Goal: Task Accomplishment & Management: Use online tool/utility

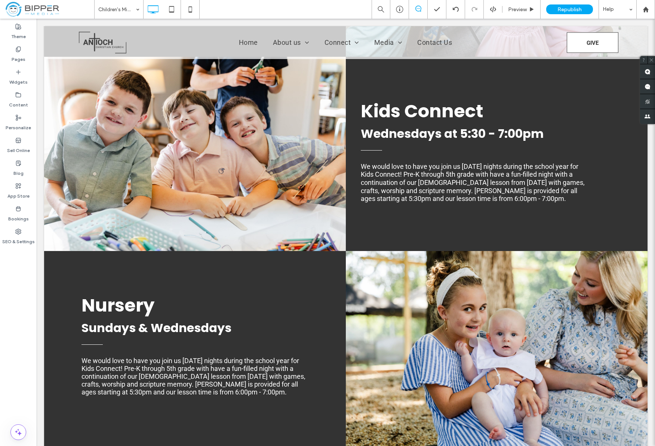
scroll to position [937, 0]
click at [646, 12] on icon at bounding box center [645, 9] width 6 height 6
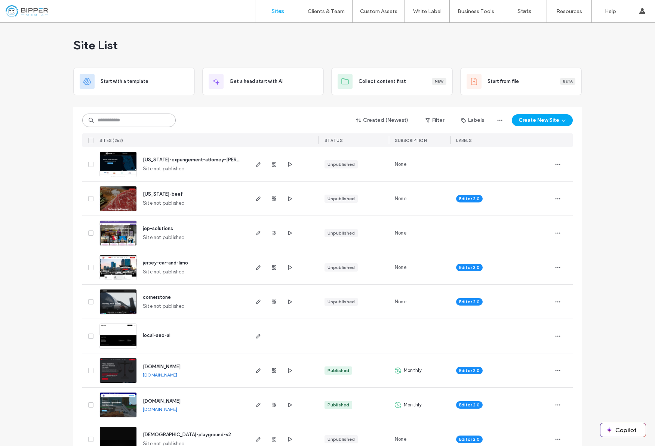
click at [125, 121] on input at bounding box center [128, 120] width 93 height 13
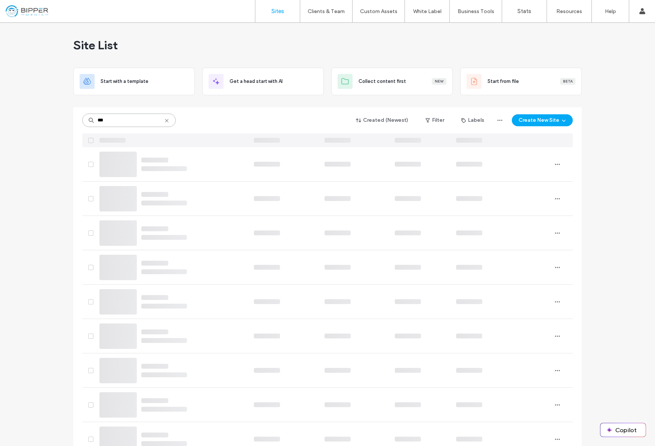
type input "***"
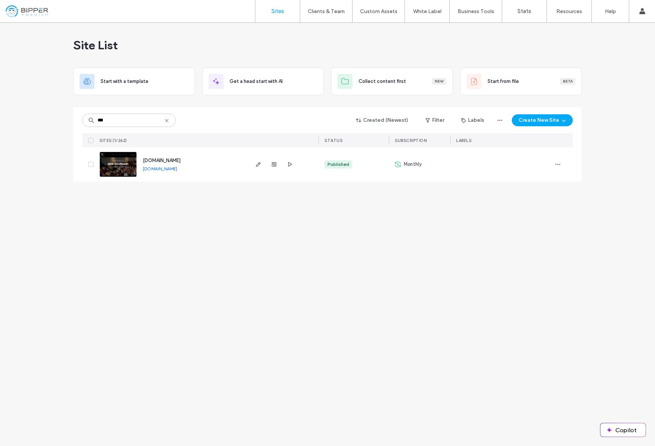
click at [174, 162] on span "[DOMAIN_NAME]" at bounding box center [162, 161] width 38 height 6
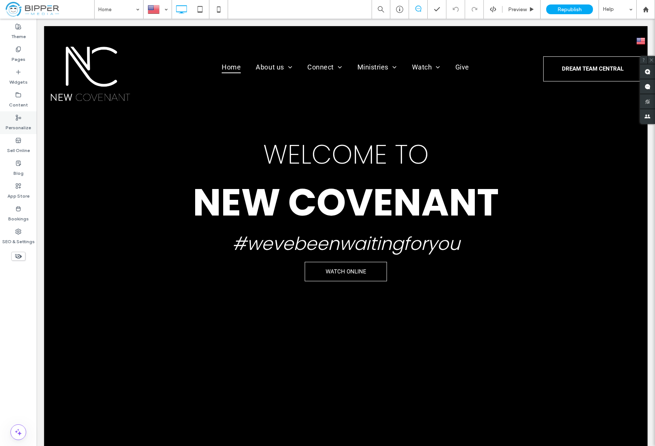
click at [13, 127] on label "Personalize" at bounding box center [18, 126] width 25 height 10
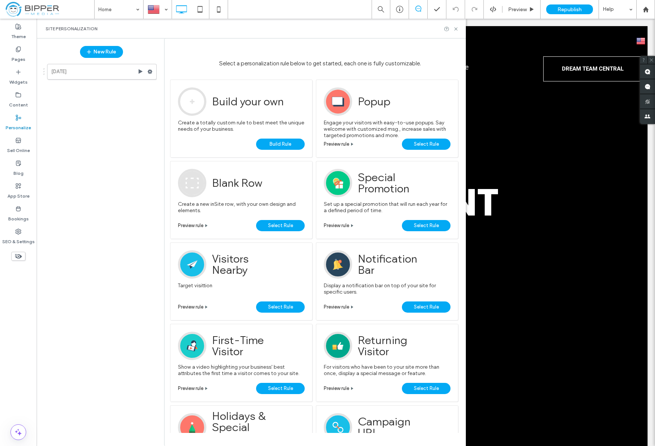
drag, startPoint x: 24, startPoint y: 52, endPoint x: 127, endPoint y: 60, distance: 103.0
click at [24, 52] on label "Pages" at bounding box center [19, 57] width 14 height 10
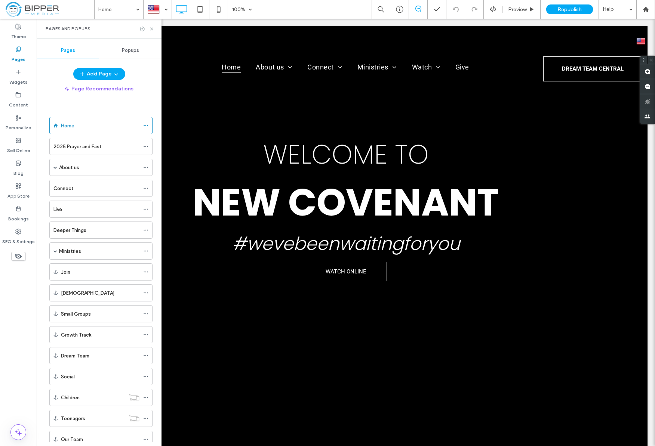
click at [128, 52] on span "Popups" at bounding box center [130, 50] width 17 height 6
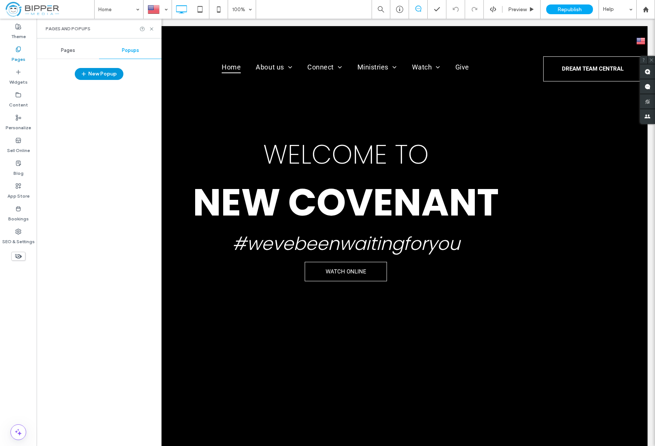
click at [108, 77] on button "New Popup" at bounding box center [99, 74] width 49 height 12
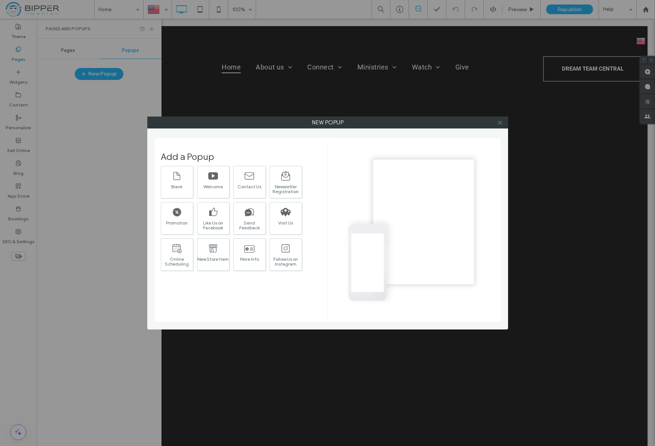
click at [501, 121] on icon at bounding box center [500, 123] width 6 height 6
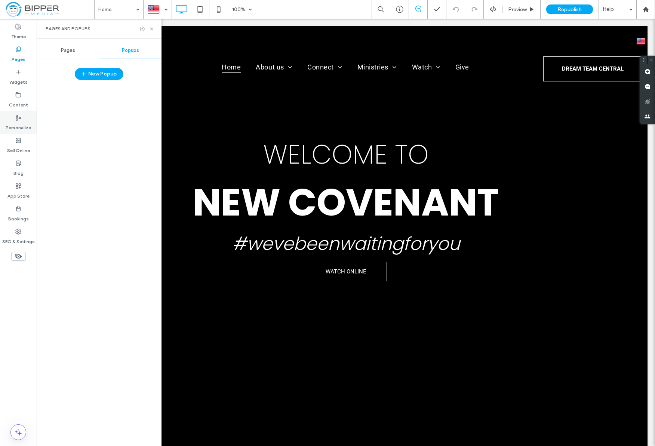
drag, startPoint x: 21, startPoint y: 128, endPoint x: 143, endPoint y: 81, distance: 130.7
click at [21, 128] on label "Personalize" at bounding box center [18, 126] width 25 height 10
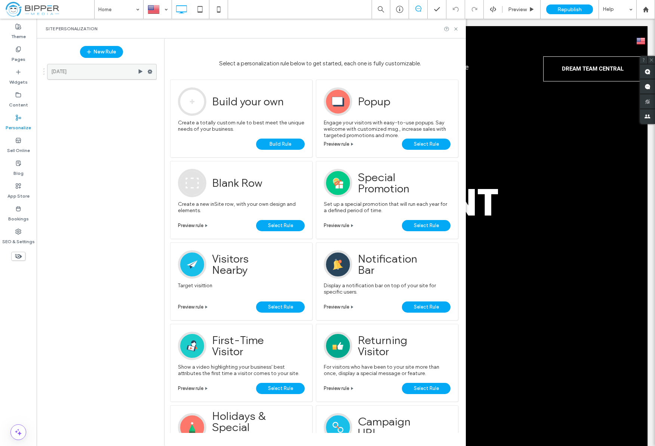
click at [149, 71] on use at bounding box center [150, 72] width 5 height 4
click at [196, 139] on div "Delete" at bounding box center [201, 143] width 62 height 14
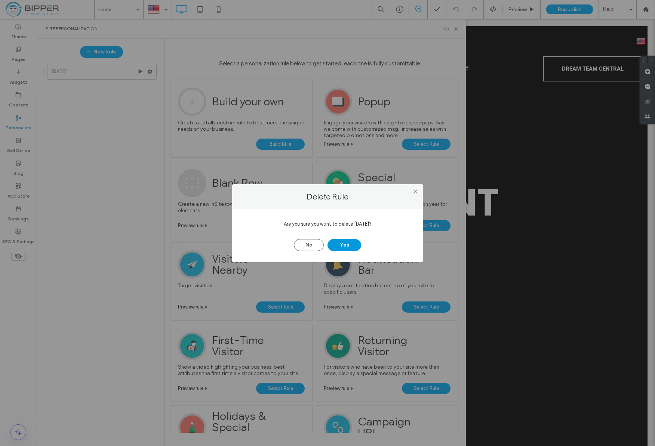
click at [349, 241] on button "Yes" at bounding box center [344, 245] width 34 height 12
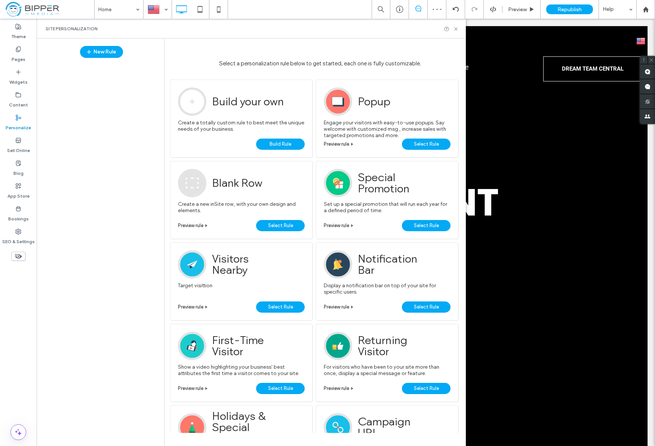
click at [407, 143] on link "Select Rule" at bounding box center [426, 144] width 49 height 11
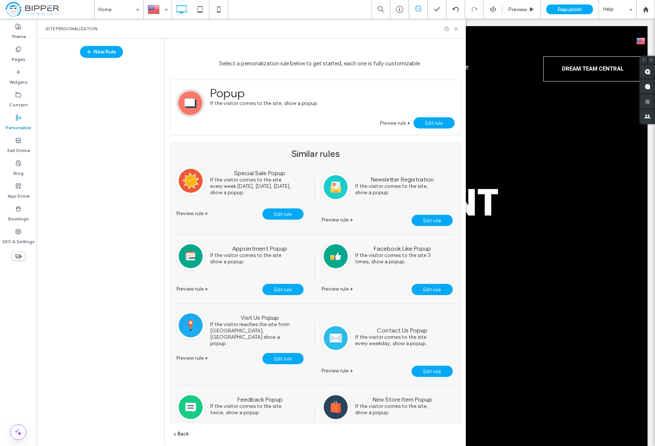
click at [204, 213] on link "Preview rule" at bounding box center [189, 213] width 27 height 6
click at [103, 53] on button "New Rule" at bounding box center [101, 52] width 43 height 12
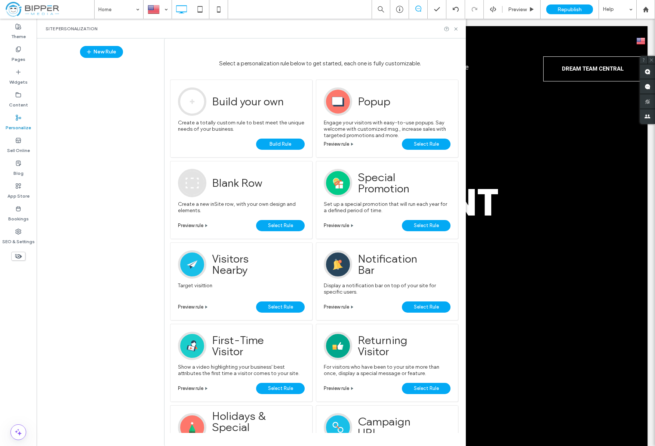
click at [430, 144] on span "Select Rule" at bounding box center [426, 144] width 25 height 11
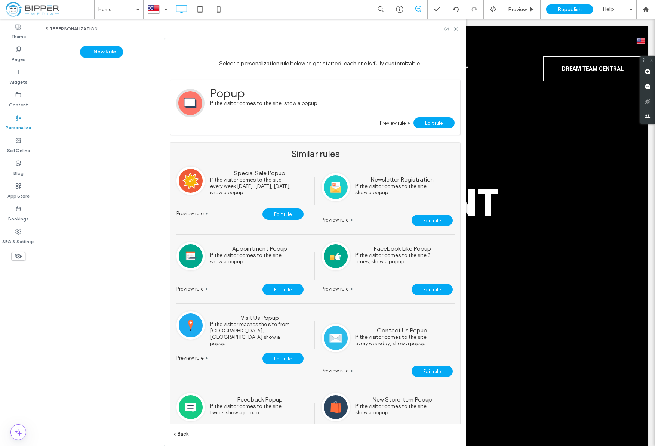
click at [436, 126] on link "Edit rule" at bounding box center [433, 122] width 41 height 11
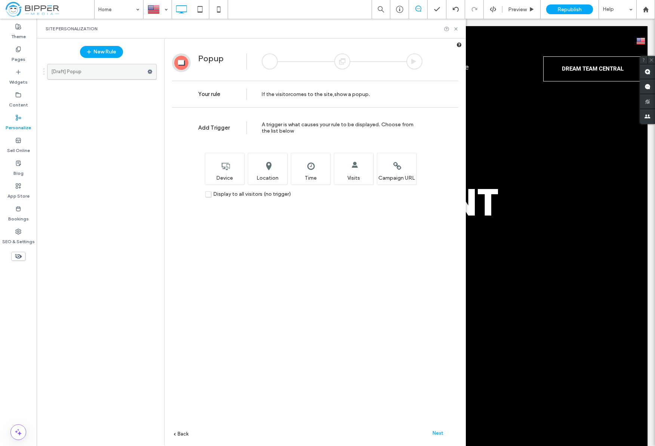
click at [150, 72] on use at bounding box center [150, 72] width 5 height 4
click at [189, 74] on span "Rename" at bounding box center [185, 73] width 20 height 6
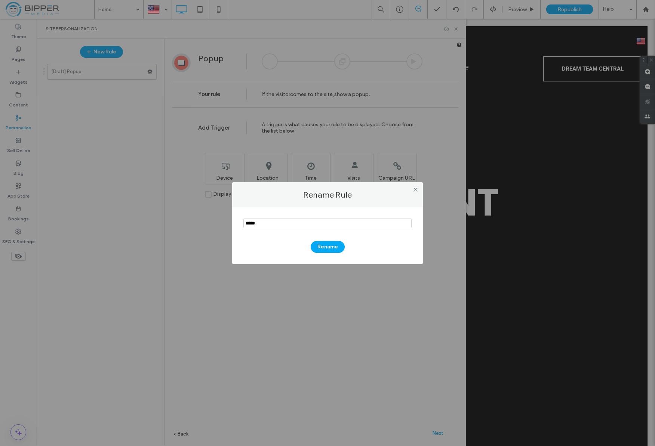
click at [277, 222] on input "notEmpty" at bounding box center [327, 224] width 168 height 10
type input "**********"
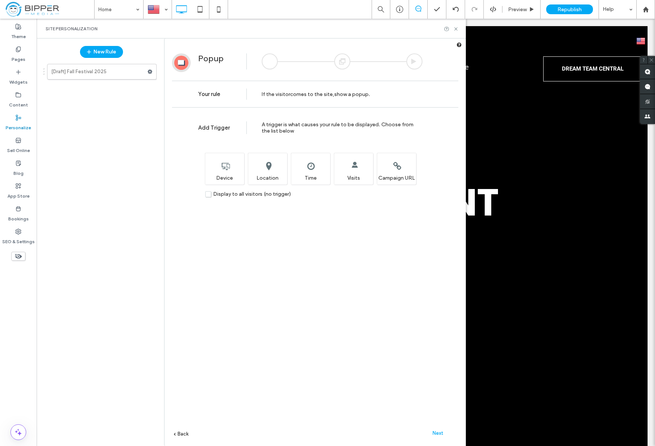
click at [441, 429] on div "Next" at bounding box center [437, 432] width 41 height 11
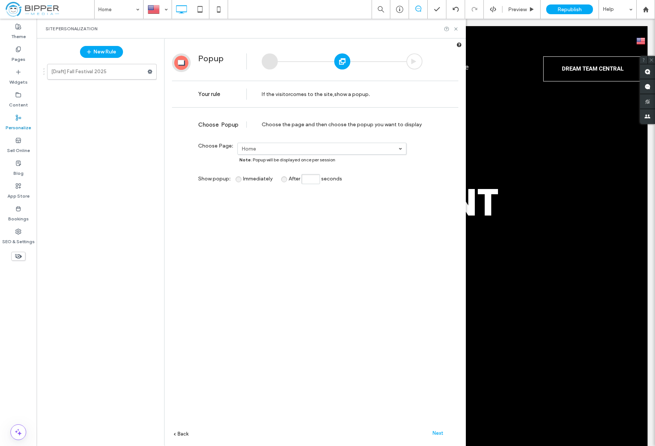
drag, startPoint x: 430, startPoint y: 431, endPoint x: 448, endPoint y: 436, distance: 18.9
click at [430, 431] on div "Next" at bounding box center [437, 432] width 41 height 11
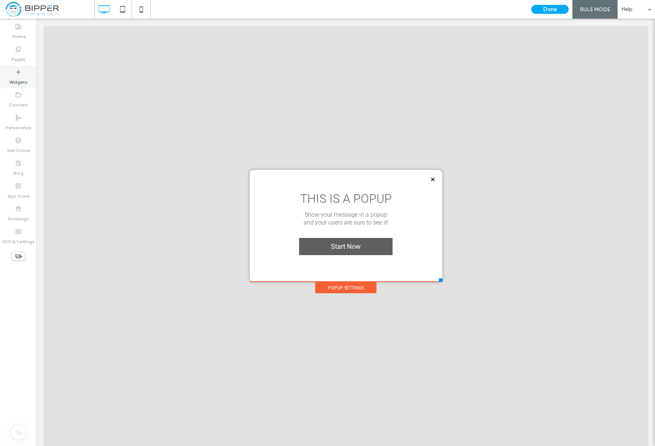
click at [24, 72] on div "Widgets" at bounding box center [18, 77] width 37 height 23
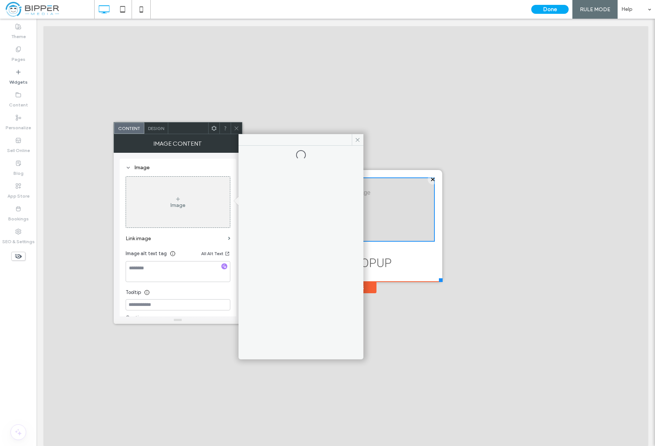
scroll to position [34, 0]
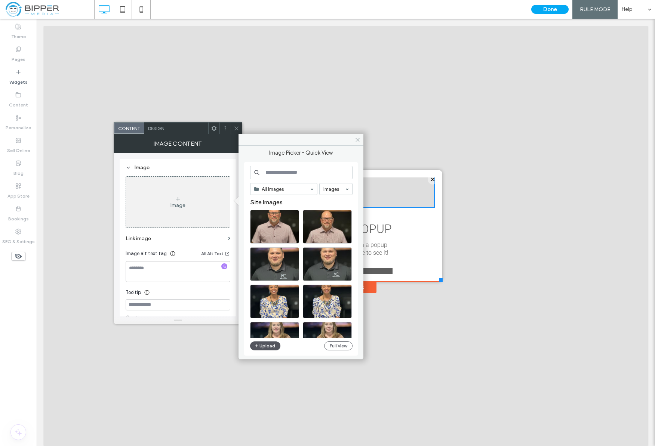
click at [268, 346] on button "Upload" at bounding box center [265, 346] width 31 height 9
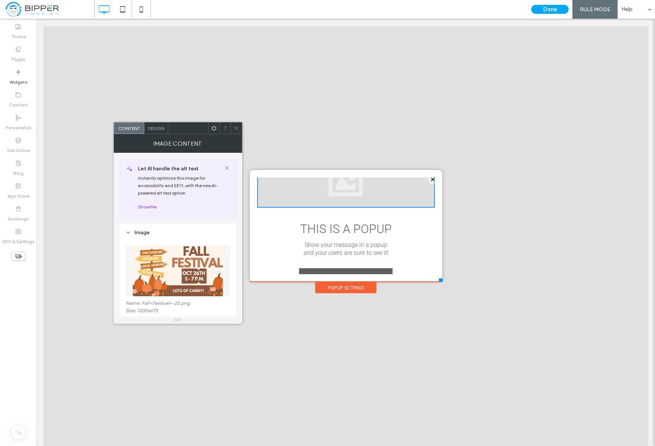
scroll to position [68, 0]
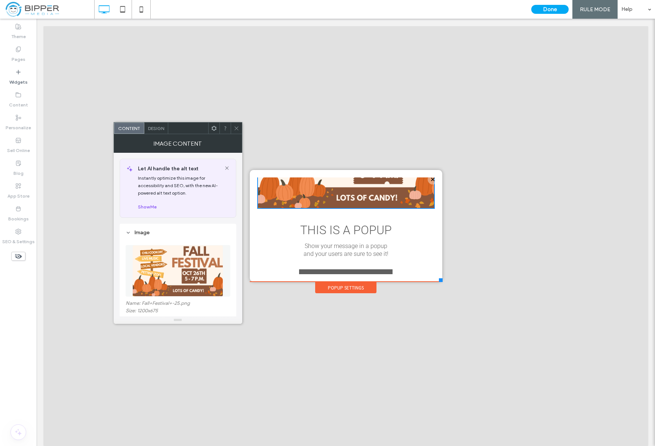
click at [378, 226] on span "THIS IS A POPUP" at bounding box center [346, 230] width 92 height 14
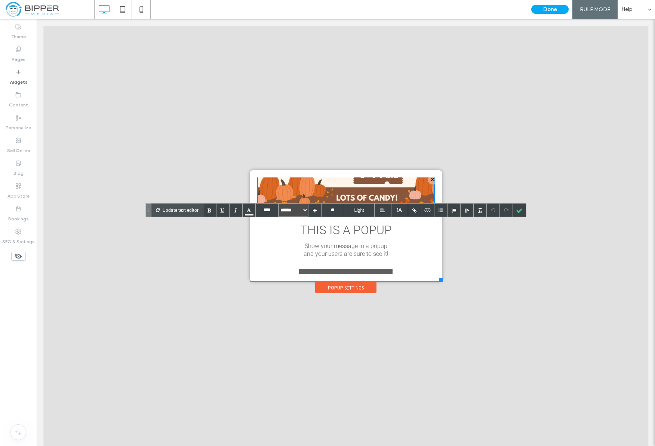
click at [232, 127] on div at bounding box center [236, 128] width 11 height 11
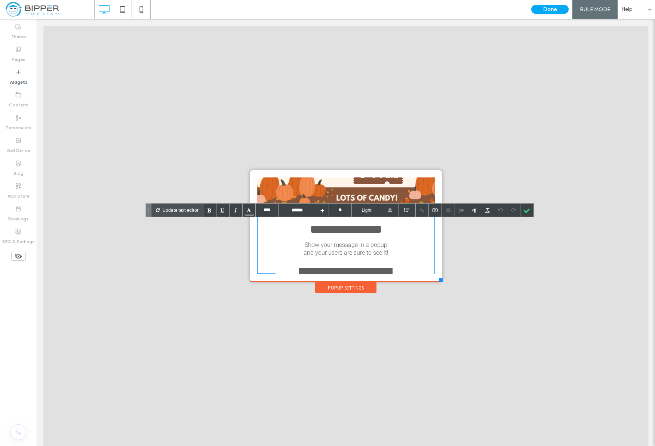
type input "****"
click at [185, 210] on p "Update text editor" at bounding box center [181, 210] width 36 height 13
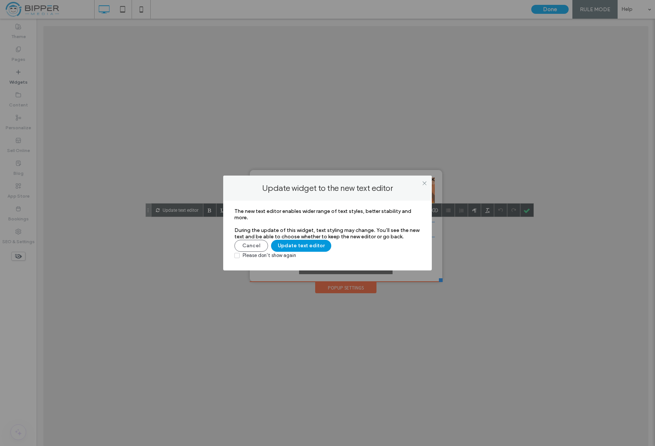
click at [306, 247] on button "Update text editor" at bounding box center [301, 246] width 60 height 12
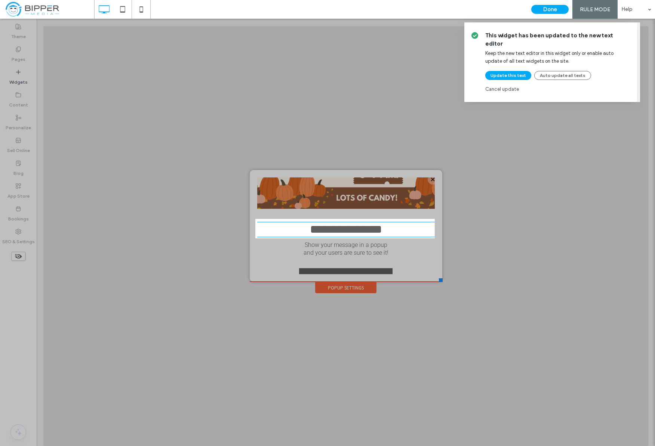
click at [396, 227] on div "This widget has been updated to the new text editor Keep the new text editor in…" at bounding box center [327, 223] width 655 height 446
type input "******"
type input "**"
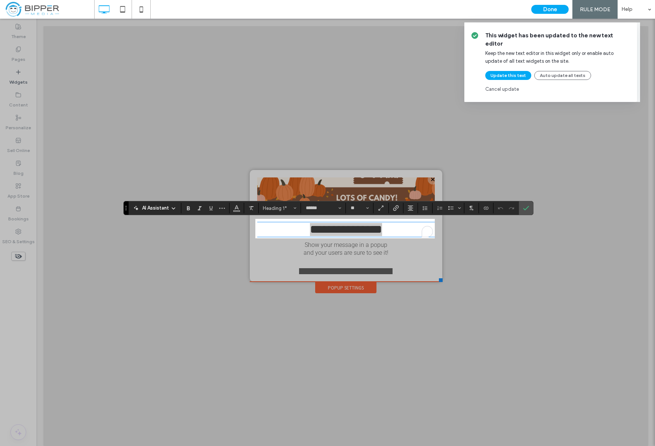
click at [529, 209] on div "This widget has been updated to the new text editor Keep the new text editor in…" at bounding box center [327, 223] width 655 height 446
click at [509, 71] on button "Update this text" at bounding box center [508, 75] width 46 height 9
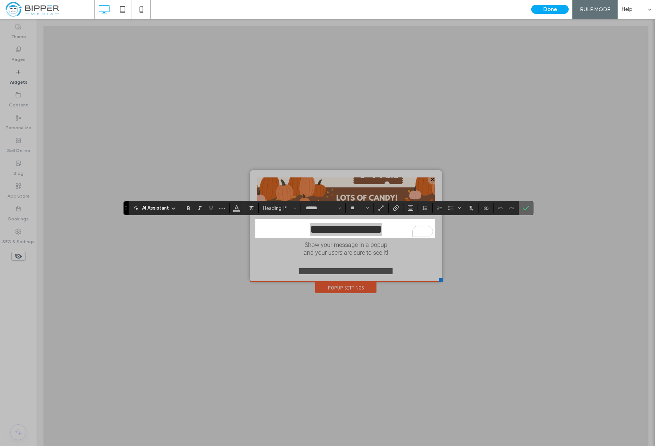
click at [530, 207] on label "Confirm" at bounding box center [525, 207] width 11 height 13
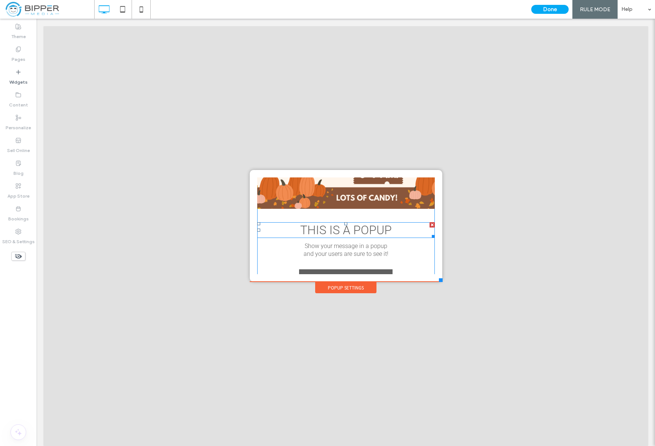
click at [429, 223] on div at bounding box center [431, 224] width 5 height 5
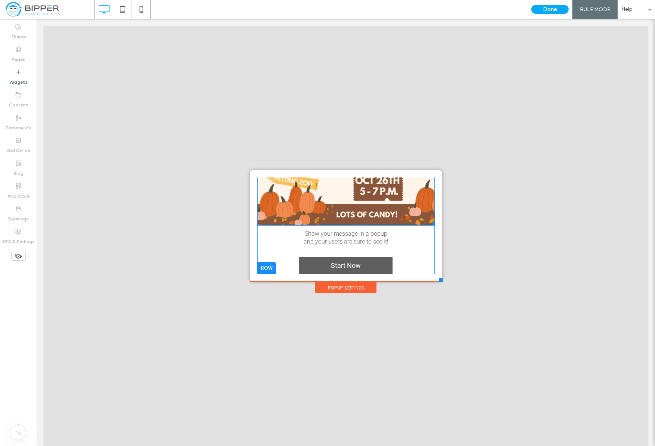
scroll to position [50, 0]
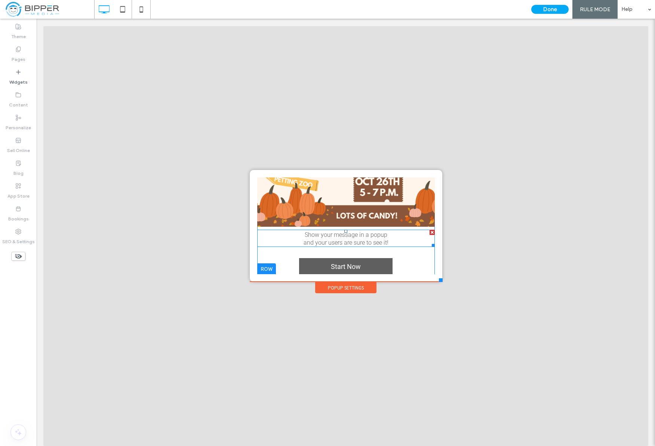
drag, startPoint x: 429, startPoint y: 229, endPoint x: 385, endPoint y: 247, distance: 47.6
click at [429, 230] on div at bounding box center [431, 232] width 5 height 5
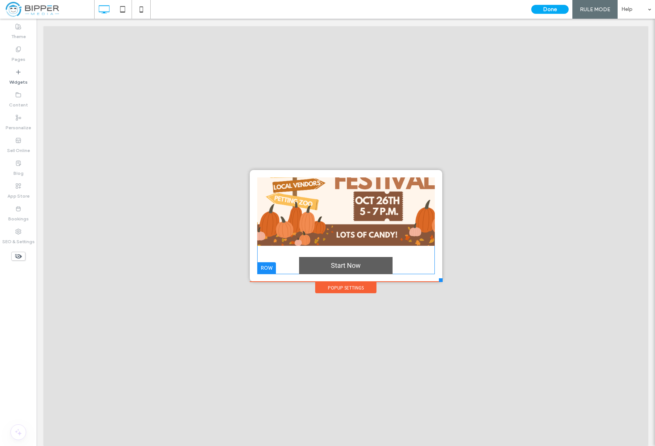
scroll to position [30, 0]
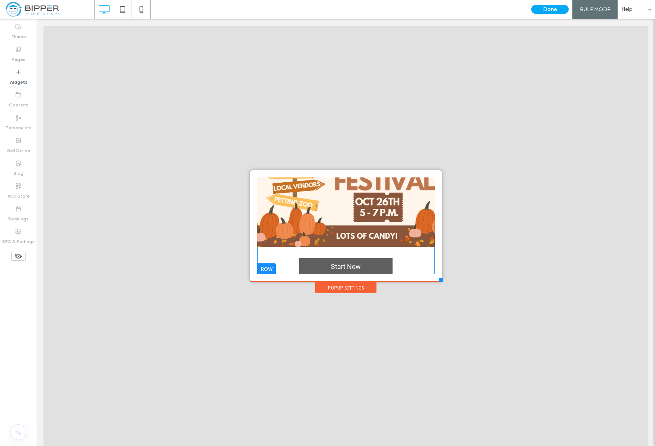
drag, startPoint x: 388, startPoint y: 256, endPoint x: 402, endPoint y: 251, distance: 15.5
click at [388, 256] on div "Start Now Click To Paste" at bounding box center [345, 211] width 177 height 128
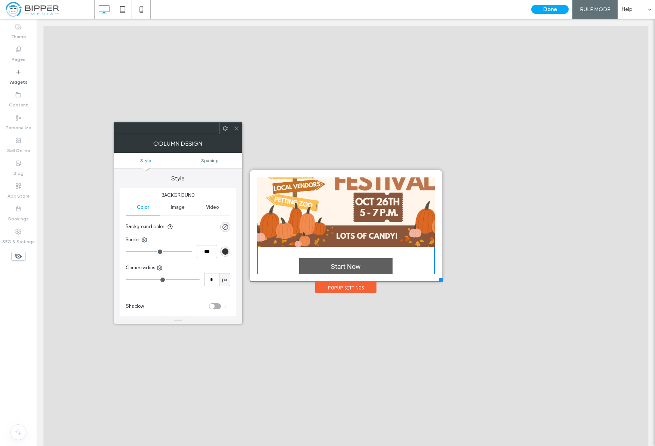
scroll to position [0, 0]
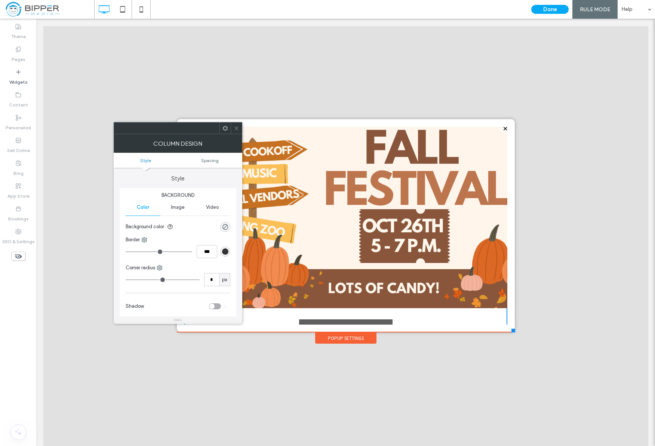
drag, startPoint x: 452, startPoint y: 291, endPoint x: 514, endPoint y: 331, distance: 74.2
click at [514, 332] on div at bounding box center [513, 331] width 4 height 4
click at [236, 129] on icon at bounding box center [237, 129] width 6 height 6
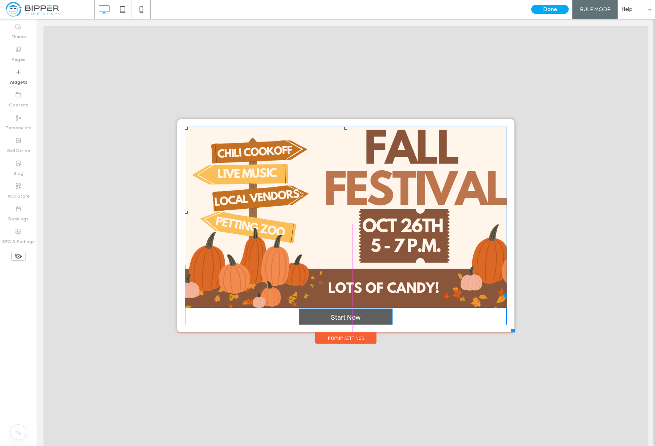
drag, startPoint x: 502, startPoint y: 306, endPoint x: 493, endPoint y: 304, distance: 9.2
click at [493, 304] on div "W:813 H:457 Start Now Click To Paste" at bounding box center [346, 226] width 322 height 199
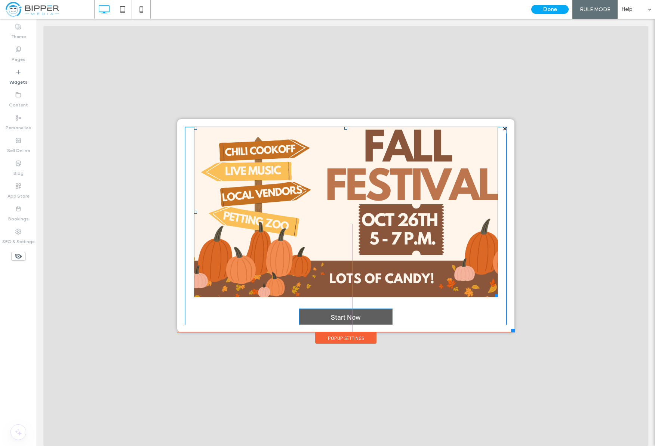
drag, startPoint x: 495, startPoint y: 296, endPoint x: 515, endPoint y: 311, distance: 23.8
click at [515, 311] on div "English en Español es Español es Español es Español es Español es Click To Past…" at bounding box center [345, 230] width 341 height 227
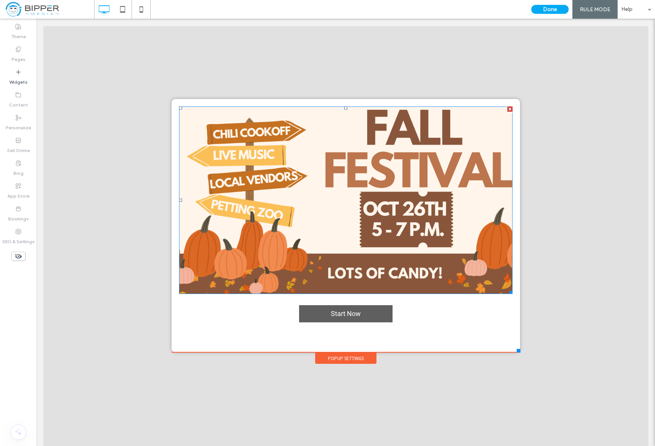
drag, startPoint x: 522, startPoint y: 330, endPoint x: 518, endPoint y: 352, distance: 23.0
click at [520, 352] on div at bounding box center [518, 351] width 4 height 4
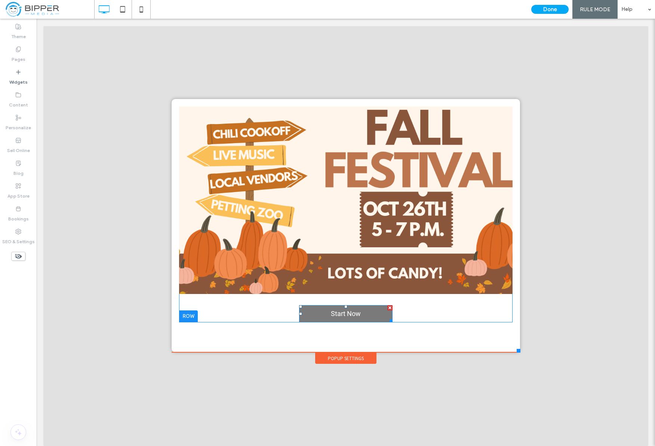
click at [389, 306] on div at bounding box center [389, 307] width 5 height 5
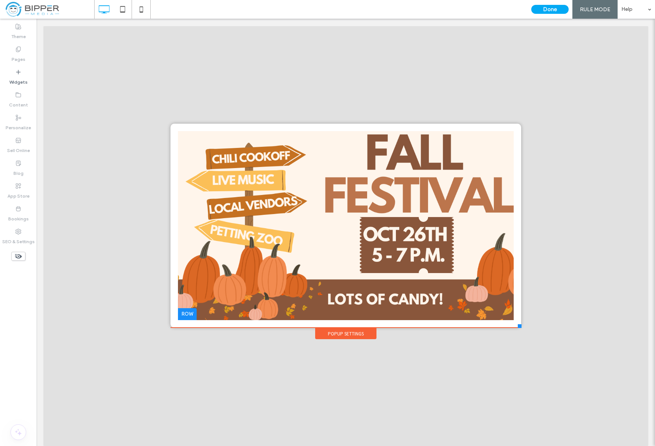
drag, startPoint x: 519, startPoint y: 350, endPoint x: 521, endPoint y: 328, distance: 22.5
click at [521, 328] on div "English en Español es Español es Español es Español es Español es Click To Past…" at bounding box center [346, 231] width 354 height 218
click at [369, 335] on div "Popup Settings" at bounding box center [345, 333] width 61 height 11
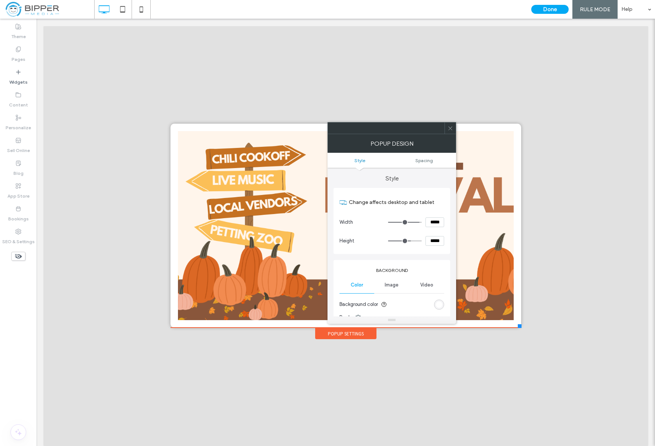
type input "**"
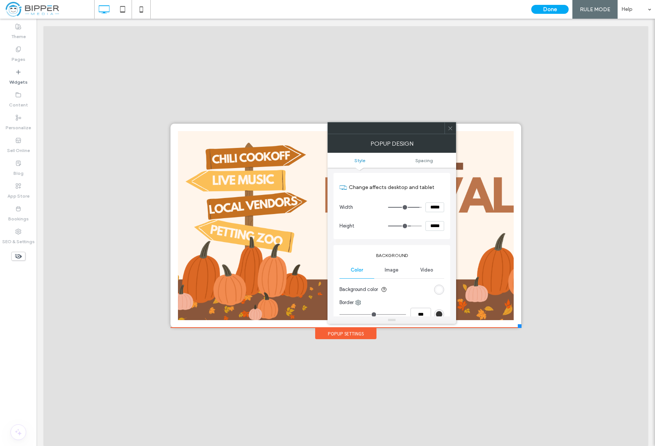
scroll to position [19, 0]
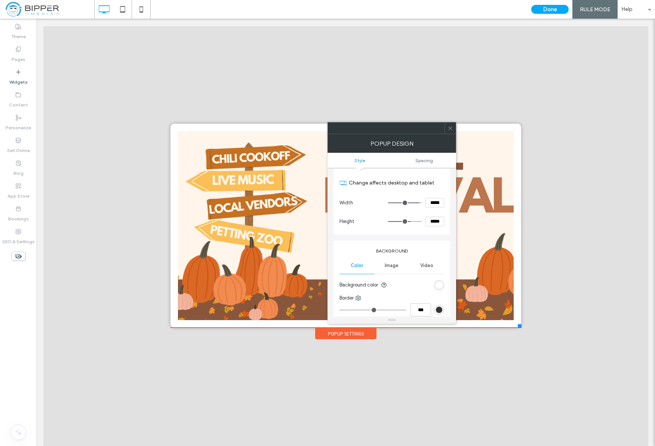
click at [436, 281] on div "rgb(255, 255, 255)" at bounding box center [439, 285] width 10 height 10
click at [440, 287] on div "rgb(255, 255, 255)" at bounding box center [439, 285] width 6 height 6
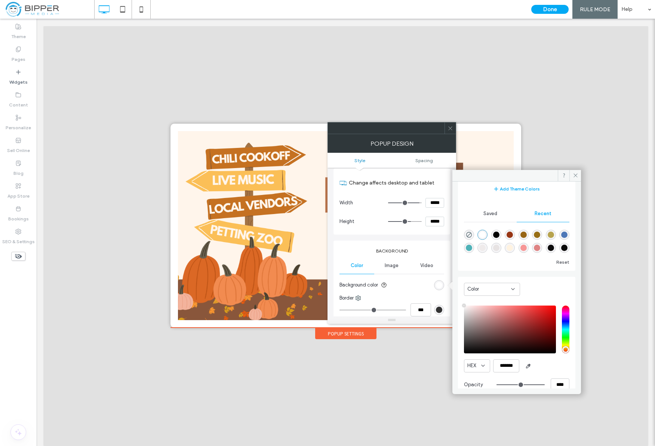
scroll to position [59, 0]
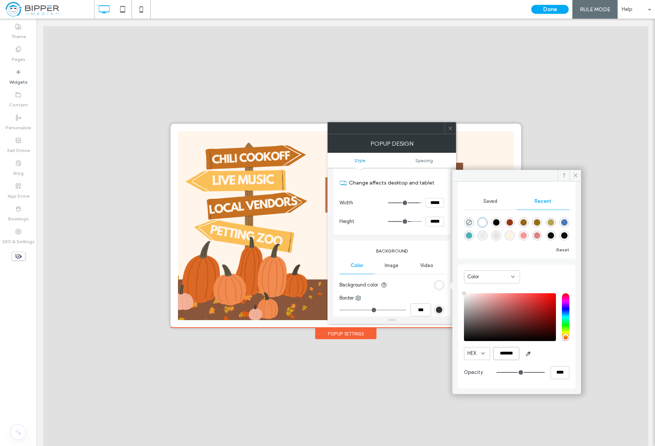
click at [502, 351] on input "*******" at bounding box center [506, 353] width 26 height 13
paste input "color picker textbox"
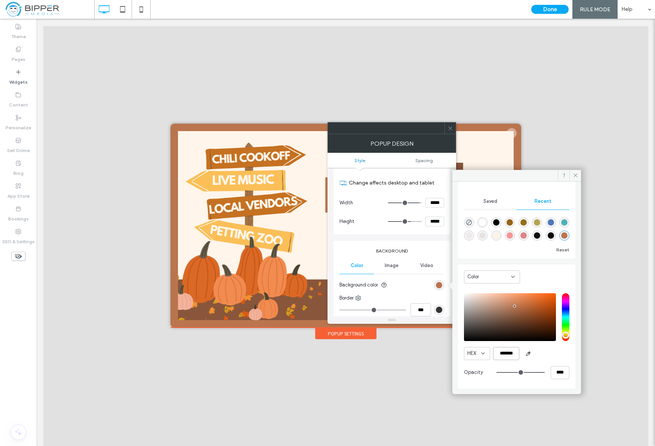
type input "*******"
click at [450, 131] on span at bounding box center [450, 128] width 6 height 11
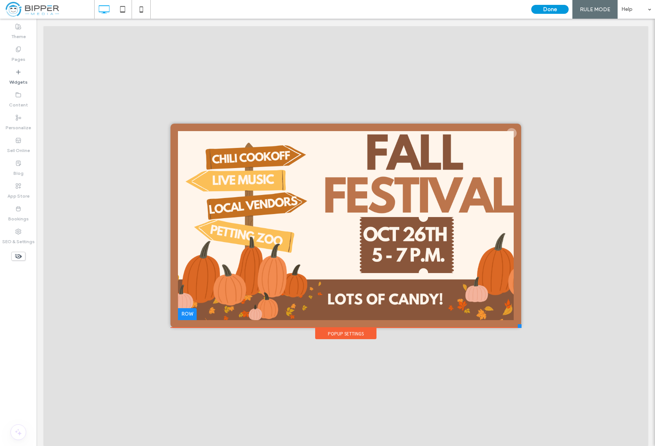
click at [546, 9] on button "Done" at bounding box center [549, 9] width 37 height 9
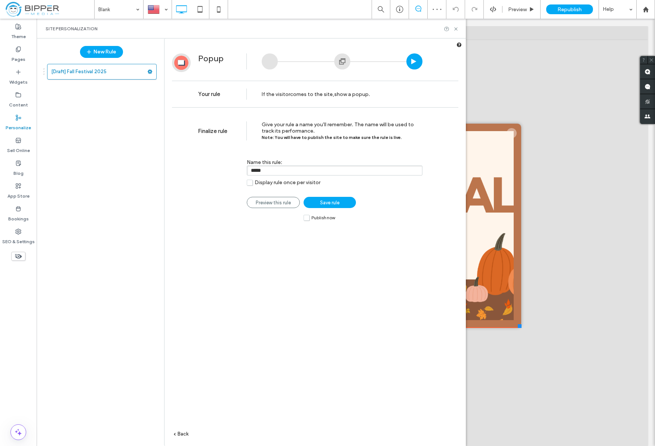
click at [286, 172] on input "*****" at bounding box center [335, 171] width 176 height 10
type input "*"
type input "**********"
click at [305, 219] on label "Publish now" at bounding box center [318, 217] width 31 height 6
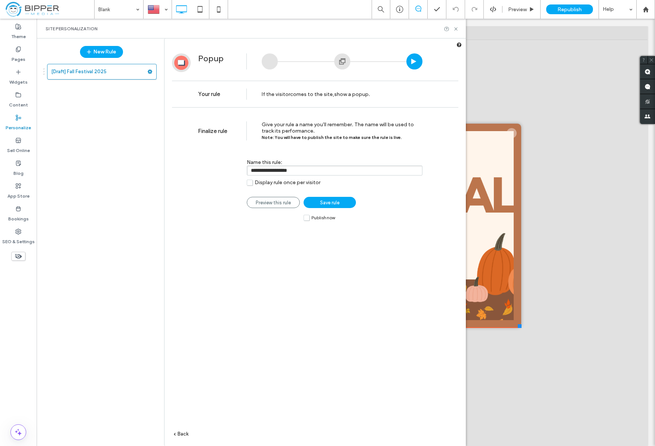
click at [333, 203] on span "Save rule" at bounding box center [329, 203] width 19 height 6
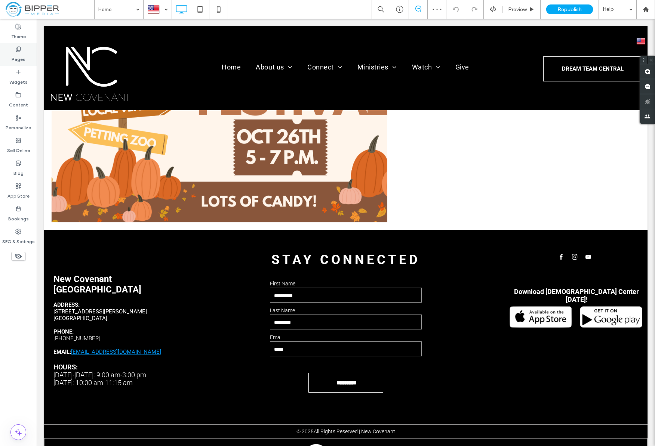
click at [26, 61] on div "Pages" at bounding box center [18, 54] width 37 height 23
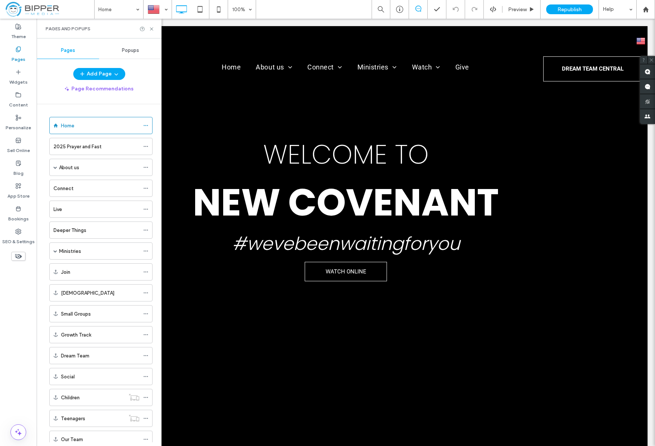
click at [133, 51] on span "Popups" at bounding box center [130, 50] width 17 height 6
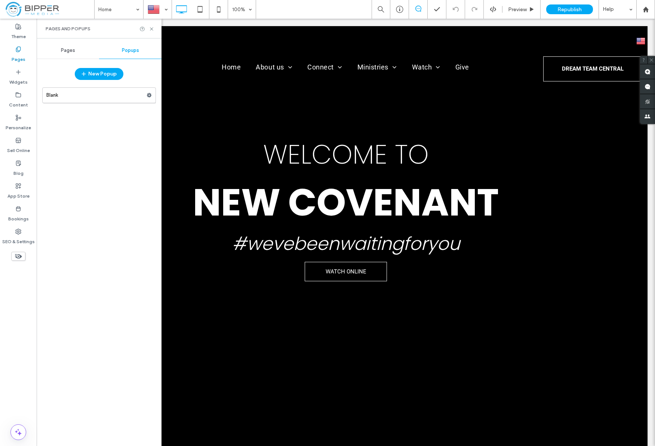
click at [130, 97] on label "Blank" at bounding box center [96, 95] width 100 height 15
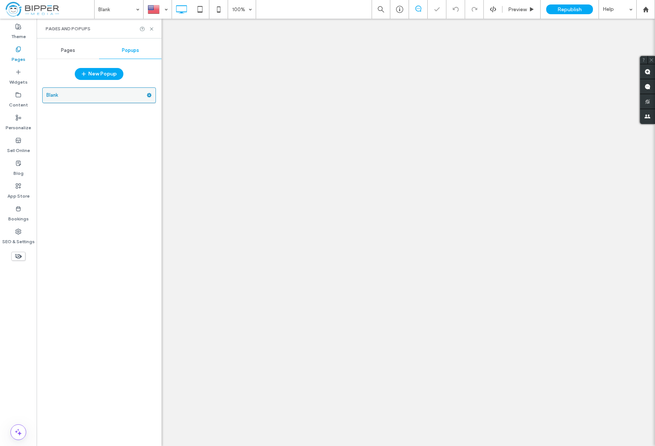
click at [149, 95] on icon at bounding box center [148, 95] width 5 height 5
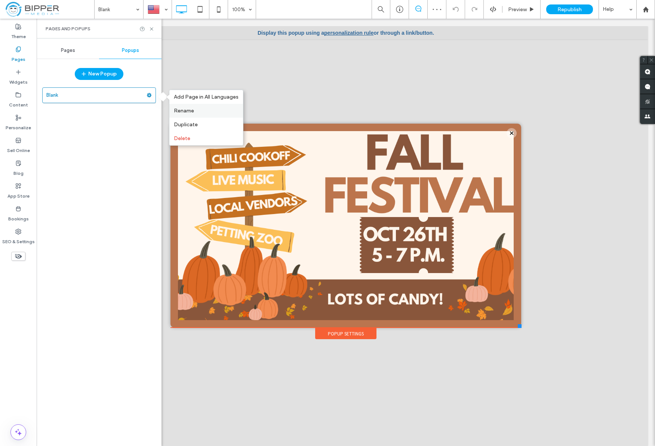
click at [191, 109] on span "Rename" at bounding box center [184, 111] width 20 height 6
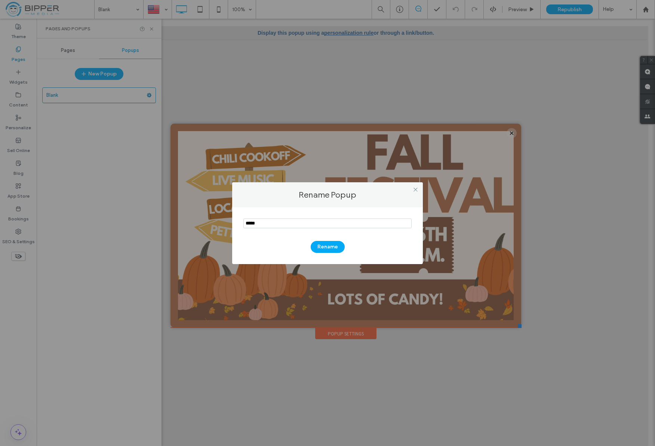
click at [267, 222] on input "notEmpty" at bounding box center [327, 224] width 168 height 10
type input "**********"
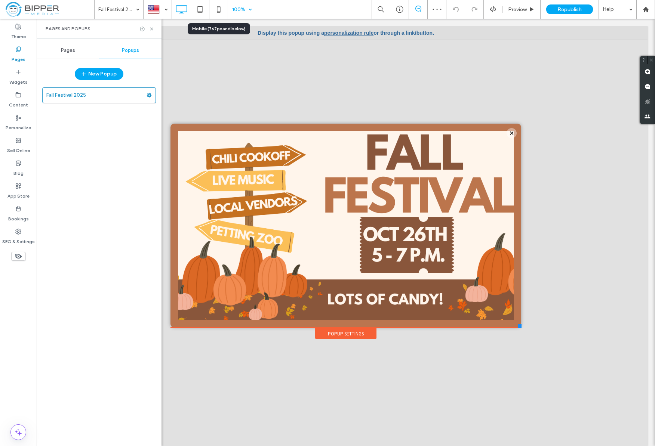
drag, startPoint x: 219, startPoint y: 11, endPoint x: 238, endPoint y: 12, distance: 19.8
click at [219, 11] on icon at bounding box center [218, 9] width 15 height 15
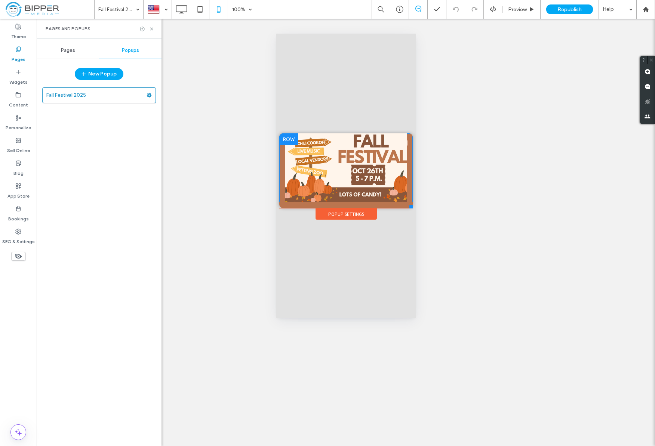
drag, startPoint x: 399, startPoint y: 218, endPoint x: 343, endPoint y: 143, distance: 94.2
click at [412, 208] on div at bounding box center [411, 207] width 4 height 4
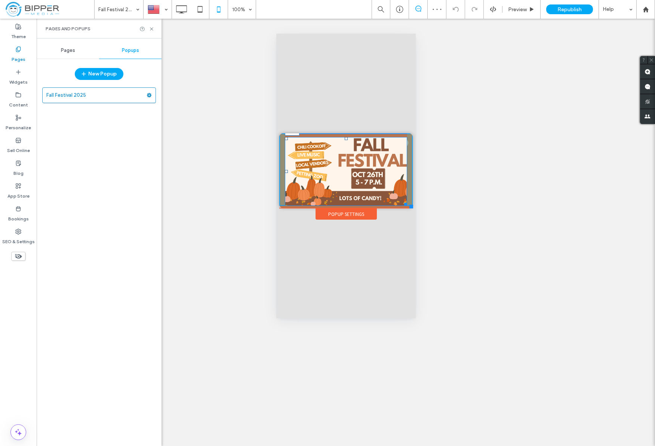
click at [344, 139] on div at bounding box center [345, 138] width 3 height 3
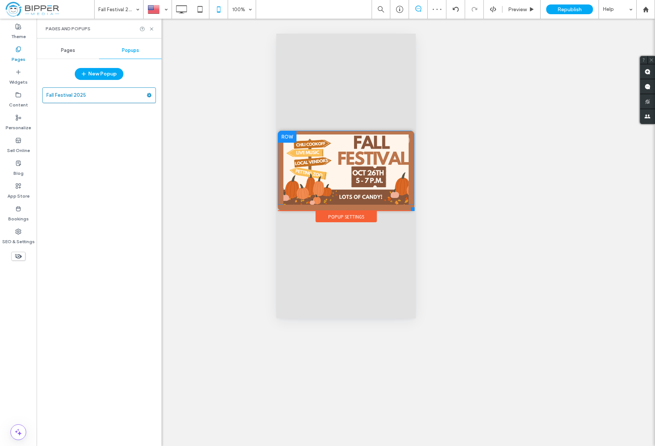
drag, startPoint x: 413, startPoint y: 209, endPoint x: 351, endPoint y: 137, distance: 94.8
click at [414, 211] on div at bounding box center [412, 209] width 4 height 4
click at [346, 138] on div at bounding box center [345, 136] width 3 height 3
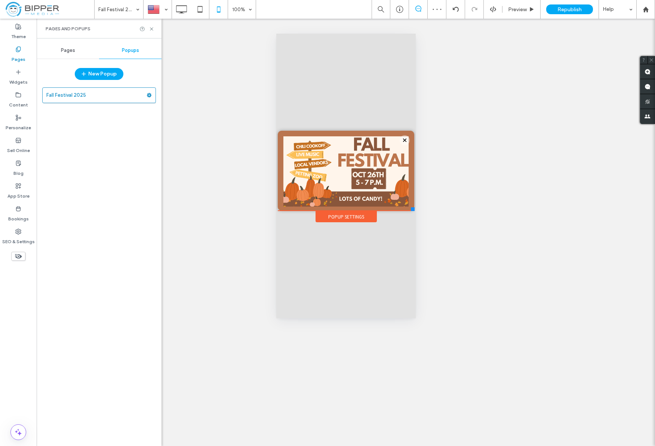
click at [391, 239] on div at bounding box center [345, 176] width 139 height 285
click at [580, 12] on span "Republish" at bounding box center [569, 9] width 24 height 6
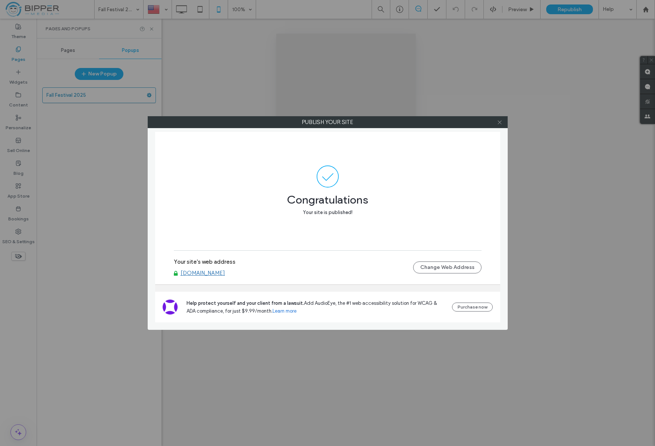
click at [502, 122] on icon at bounding box center [500, 123] width 6 height 6
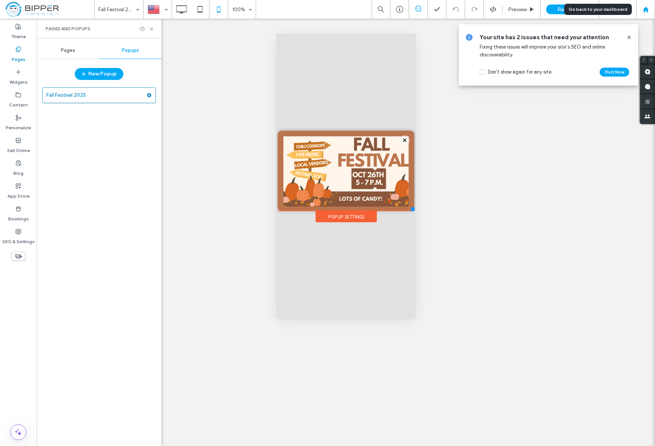
click at [645, 9] on use at bounding box center [645, 9] width 6 height 6
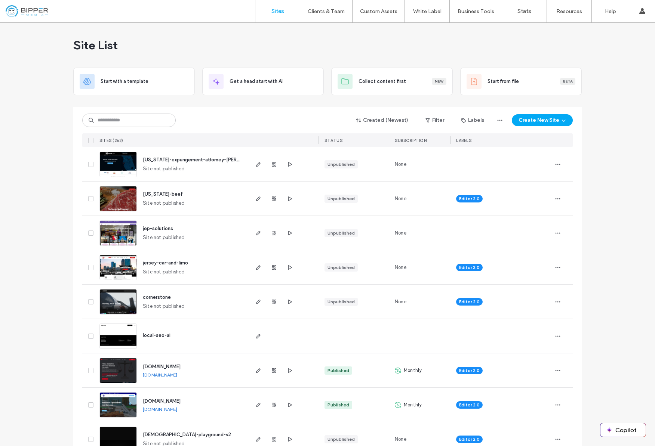
drag, startPoint x: 192, startPoint y: 35, endPoint x: 175, endPoint y: 7, distance: 33.1
click at [192, 35] on div "Site List" at bounding box center [327, 45] width 508 height 45
